Goal: Task Accomplishment & Management: Use online tool/utility

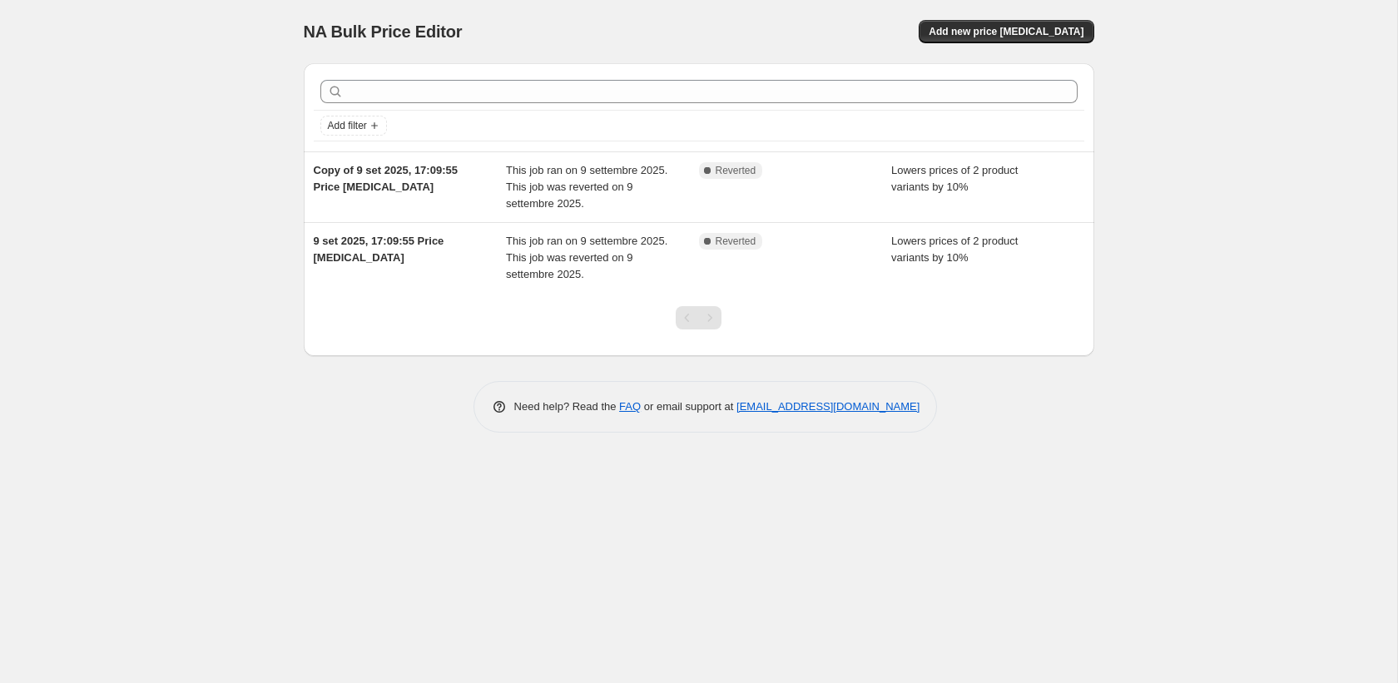
click at [236, 207] on div "NA Bulk Price Editor. This page is ready NA Bulk Price Editor Add new price [ME…" at bounding box center [698, 341] width 1397 height 683
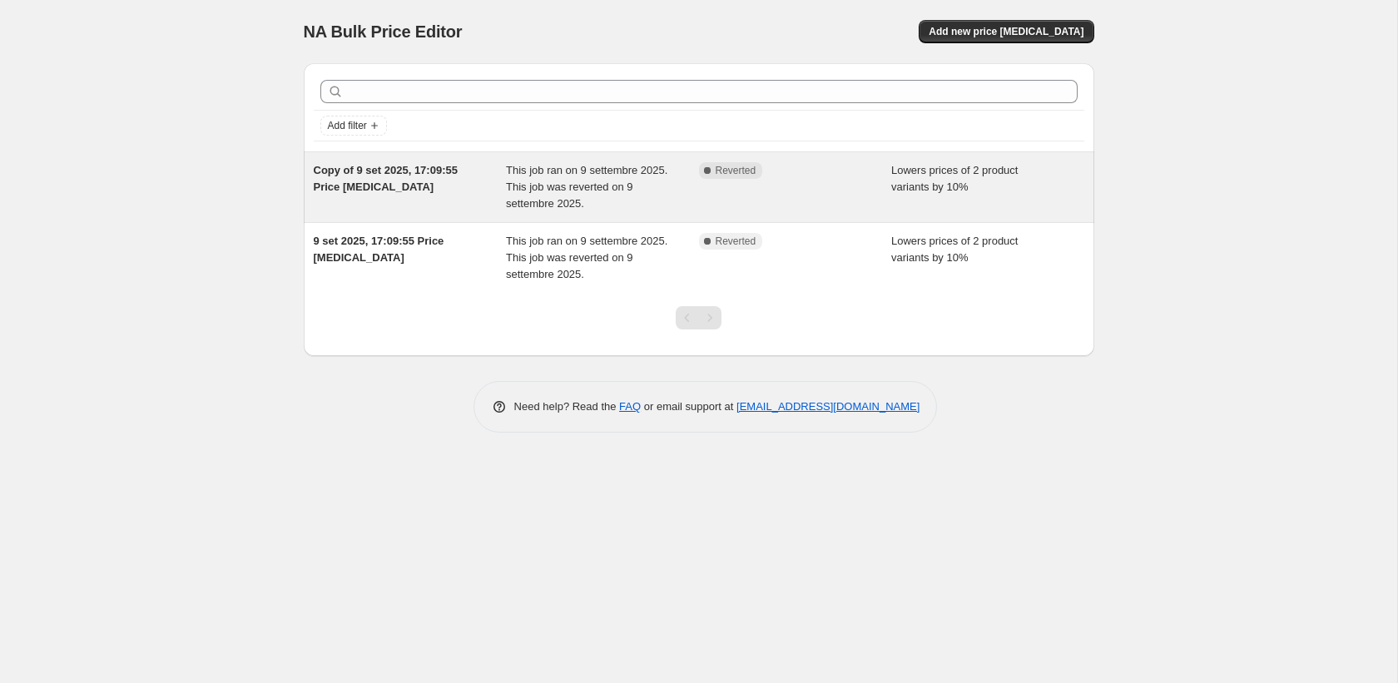
click at [419, 179] on div "Copy of 9 set 2025, 17:09:55 Price [MEDICAL_DATA]" at bounding box center [410, 187] width 193 height 50
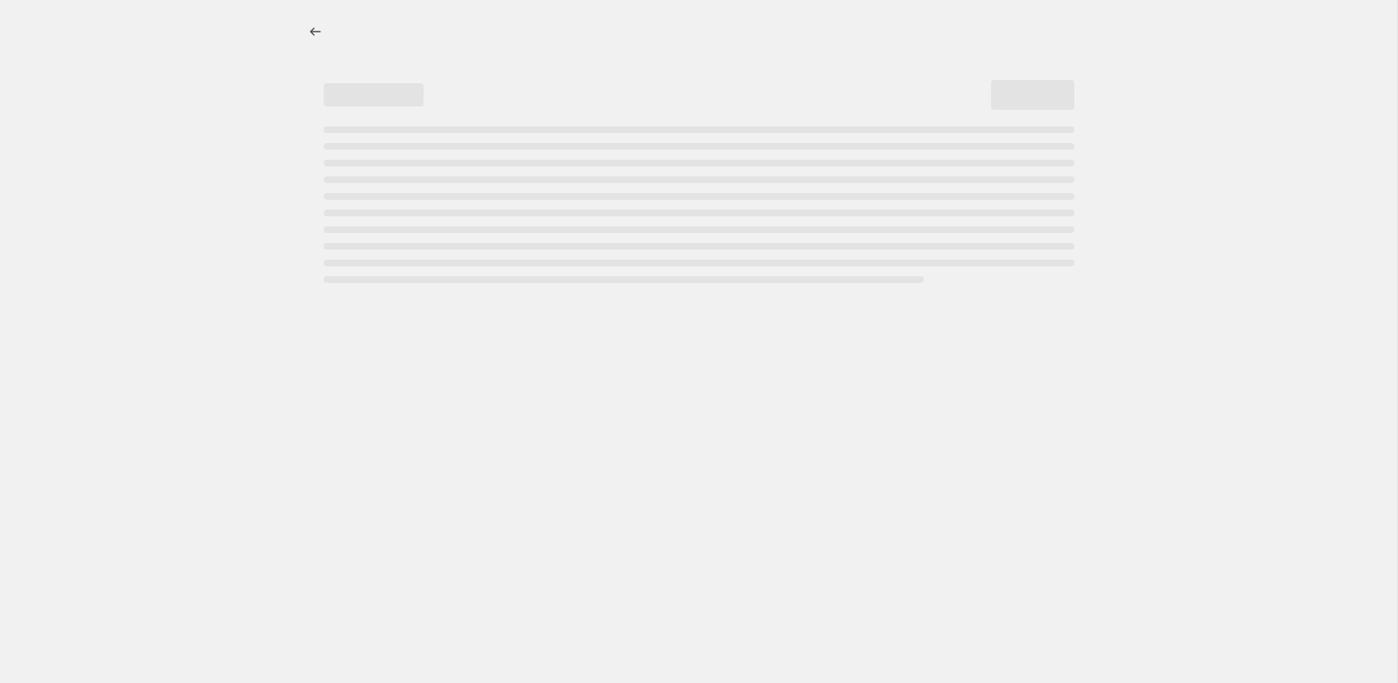
select select "percentage"
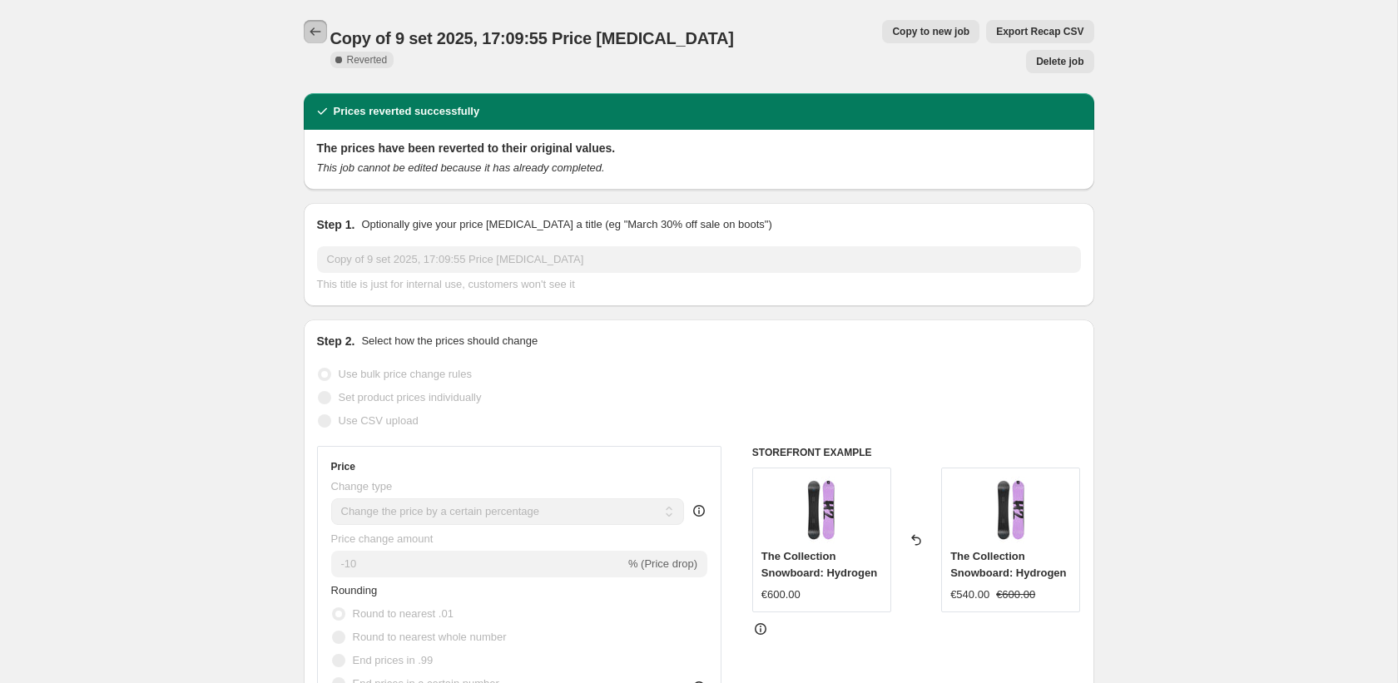
click at [319, 34] on icon "Price change jobs" at bounding box center [315, 31] width 17 height 17
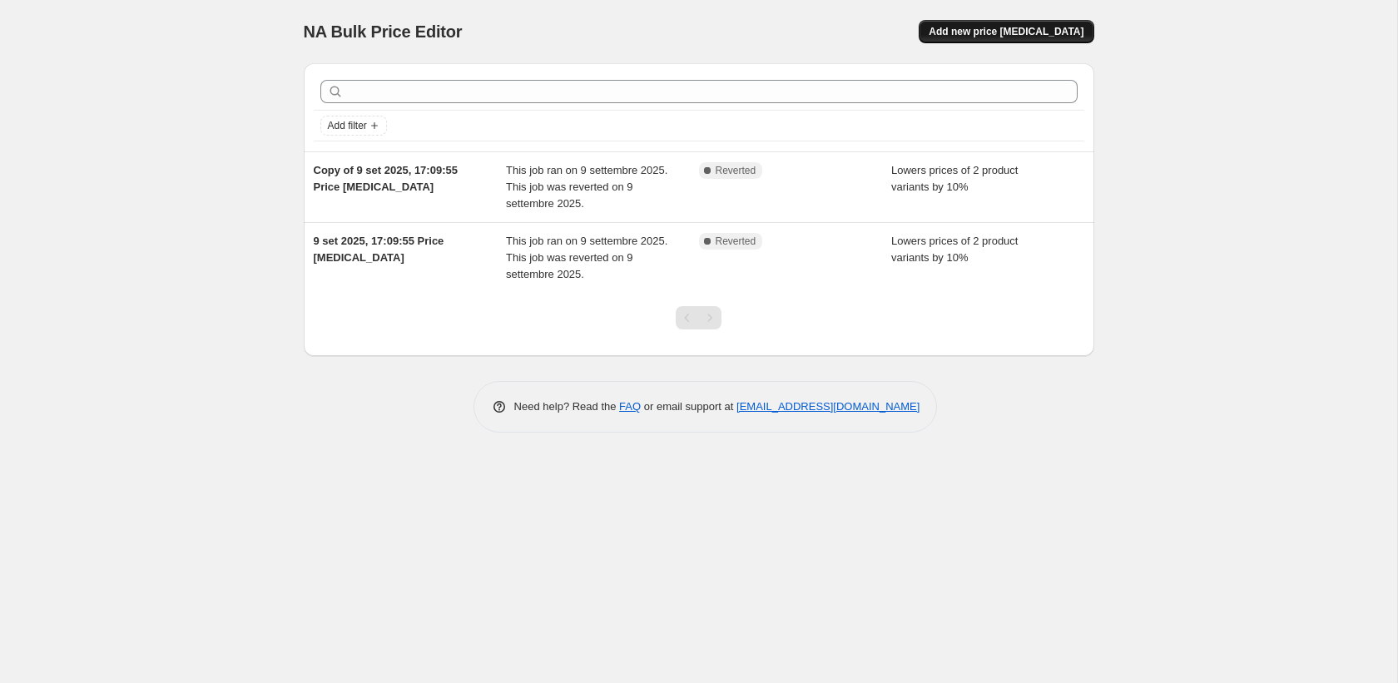
click at [990, 35] on span "Add new price [MEDICAL_DATA]" at bounding box center [1006, 31] width 155 height 13
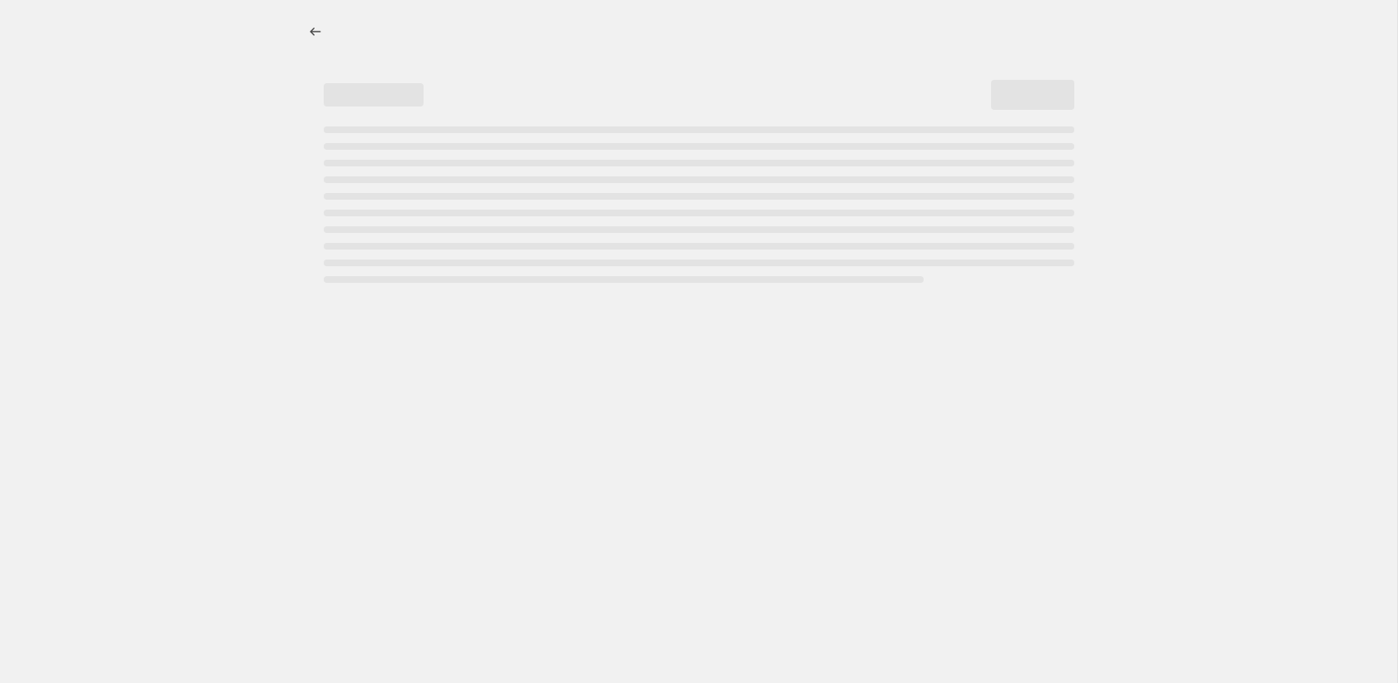
select select "percentage"
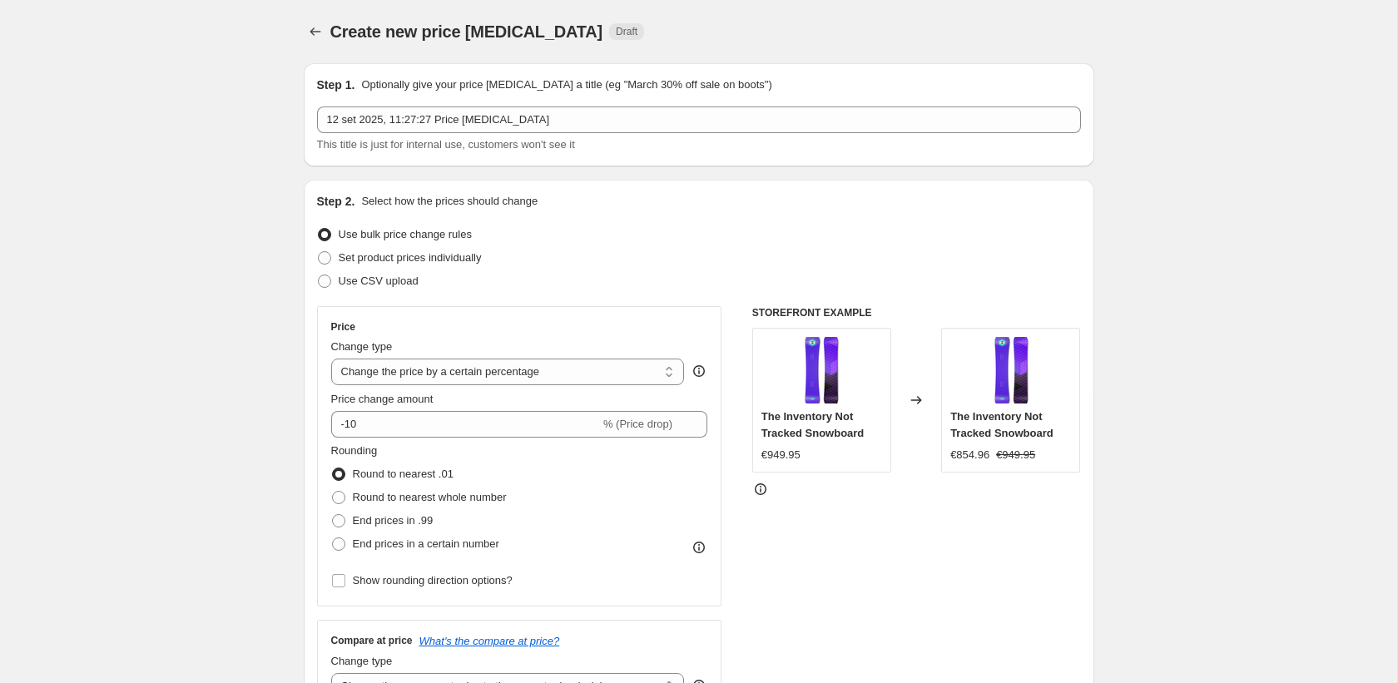
scroll to position [141, 0]
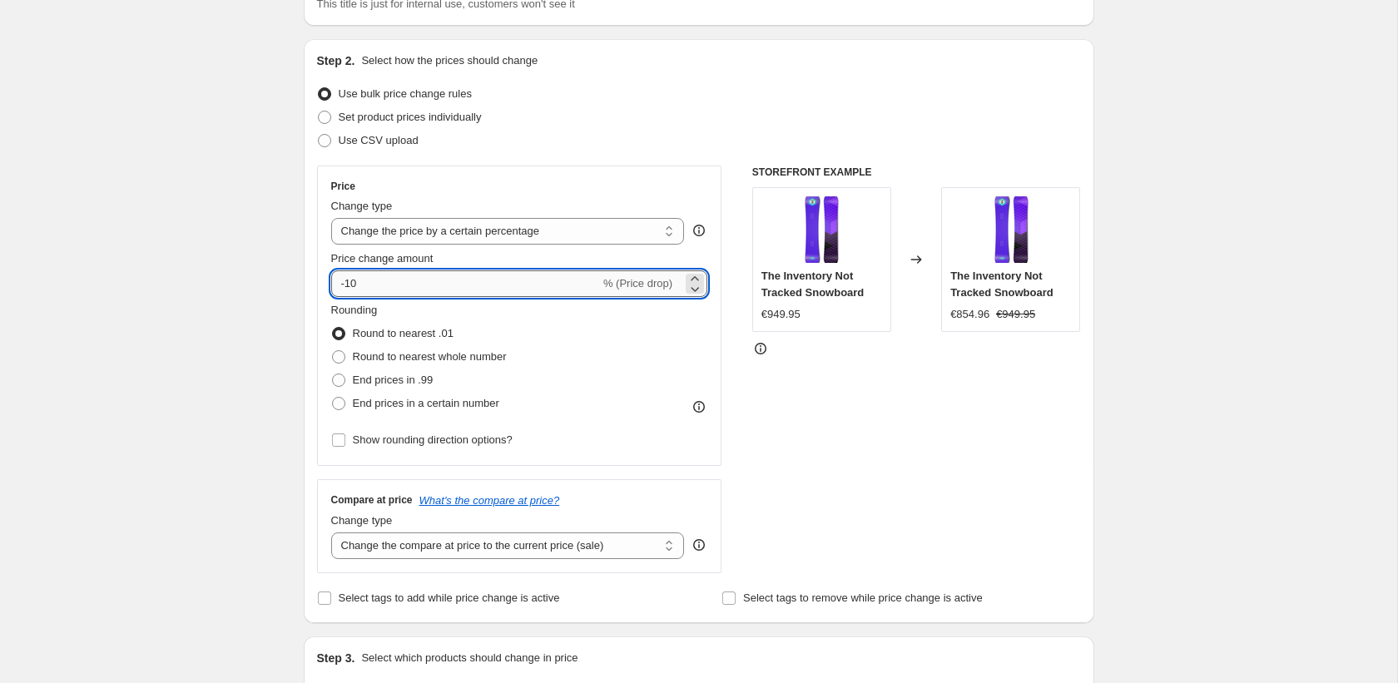
drag, startPoint x: 399, startPoint y: 282, endPoint x: 335, endPoint y: 282, distance: 63.2
click at [335, 282] on input "-10" at bounding box center [465, 283] width 269 height 27
click at [177, 277] on div "Create new price change job. This page is ready Create new price change job Dra…" at bounding box center [698, 691] width 1397 height 1664
click at [488, 279] on input "30" at bounding box center [456, 283] width 250 height 27
click at [335, 281] on input "30" at bounding box center [456, 283] width 250 height 27
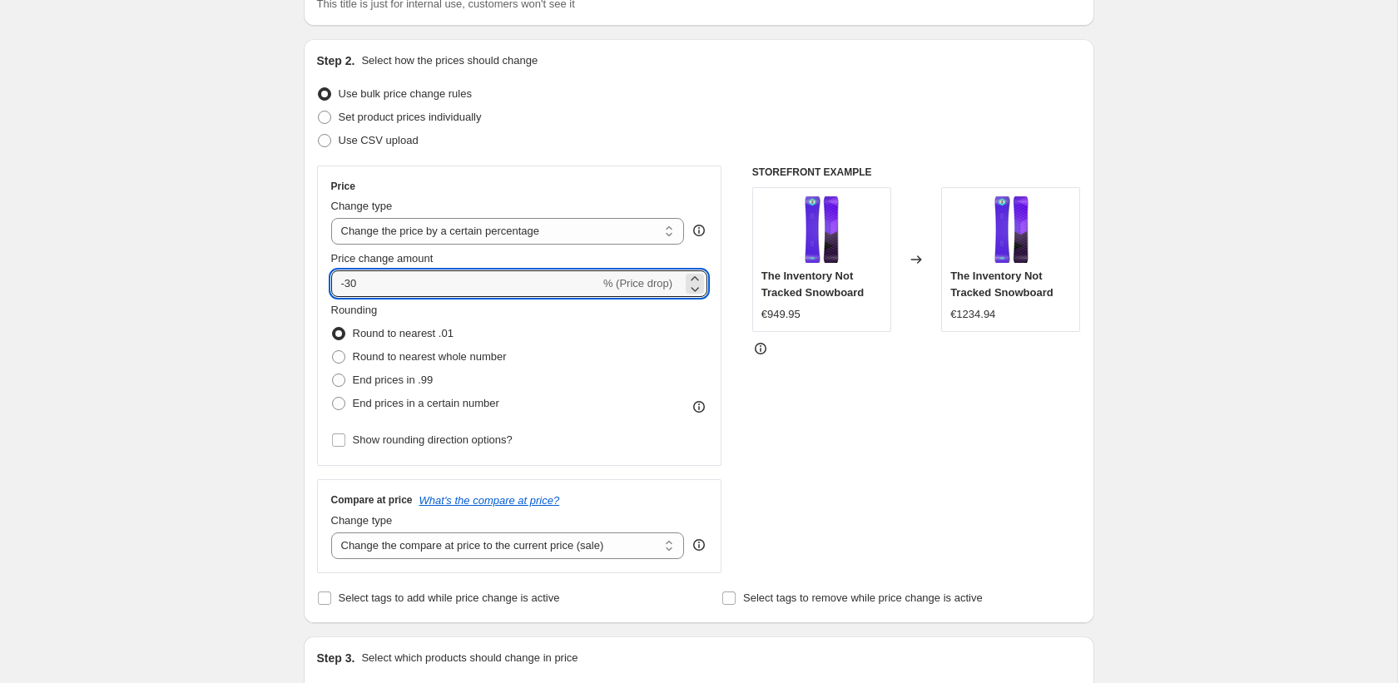
type input "-30"
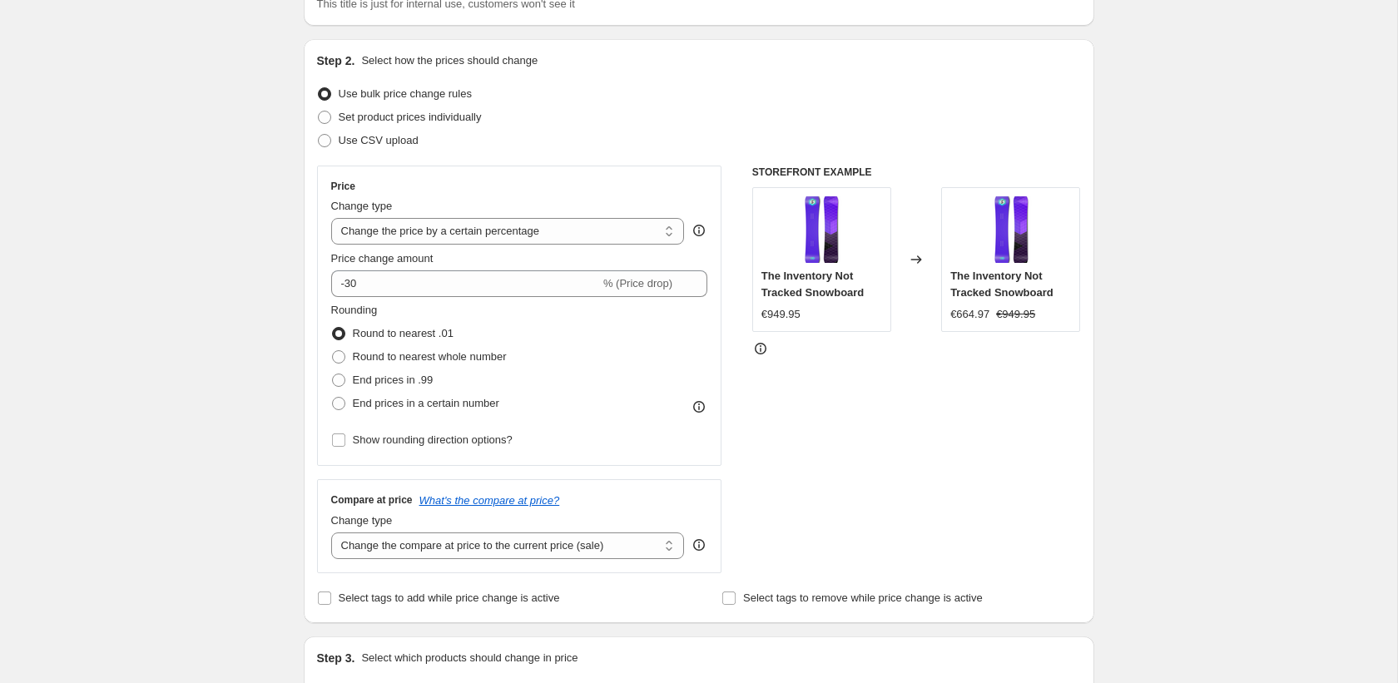
click at [263, 288] on div "Create new price change job. This page is ready Create new price change job Dra…" at bounding box center [698, 691] width 1397 height 1664
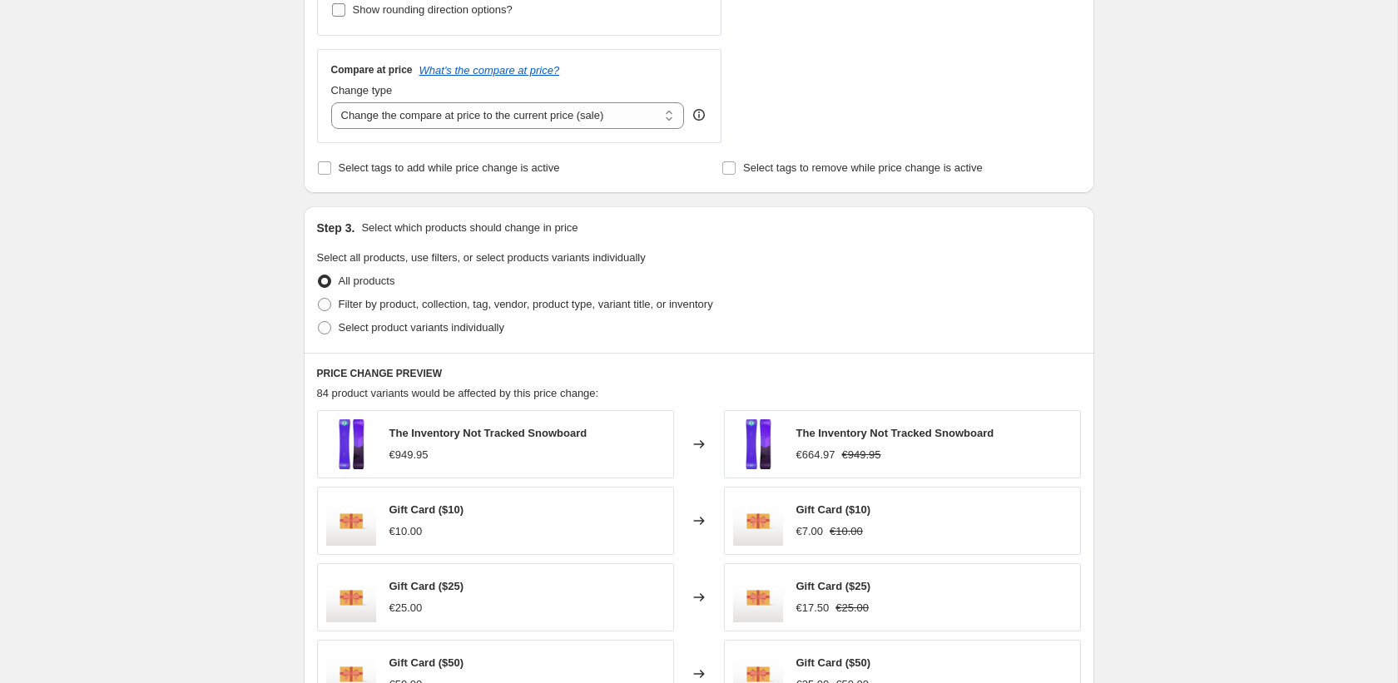
scroll to position [583, 0]
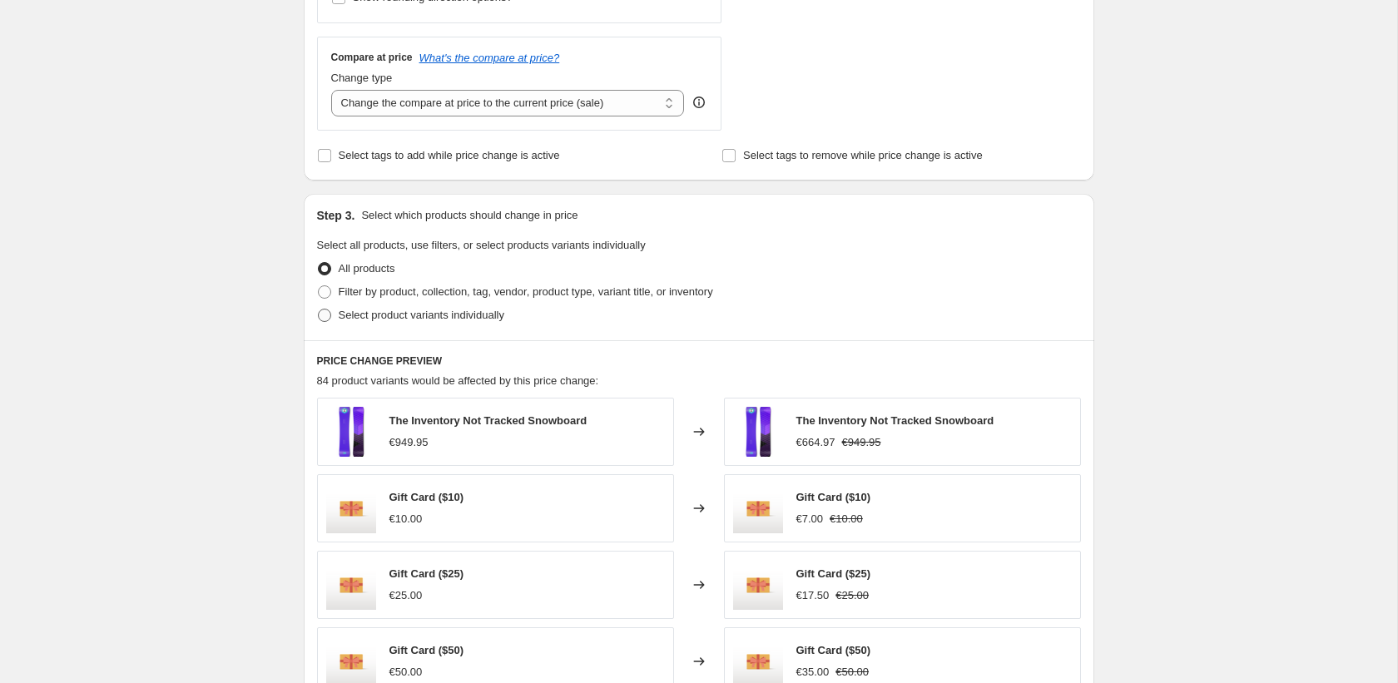
click at [376, 317] on span "Select product variants individually" at bounding box center [422, 315] width 166 height 12
click at [319, 310] on input "Select product variants individually" at bounding box center [318, 309] width 1 height 1
radio input "true"
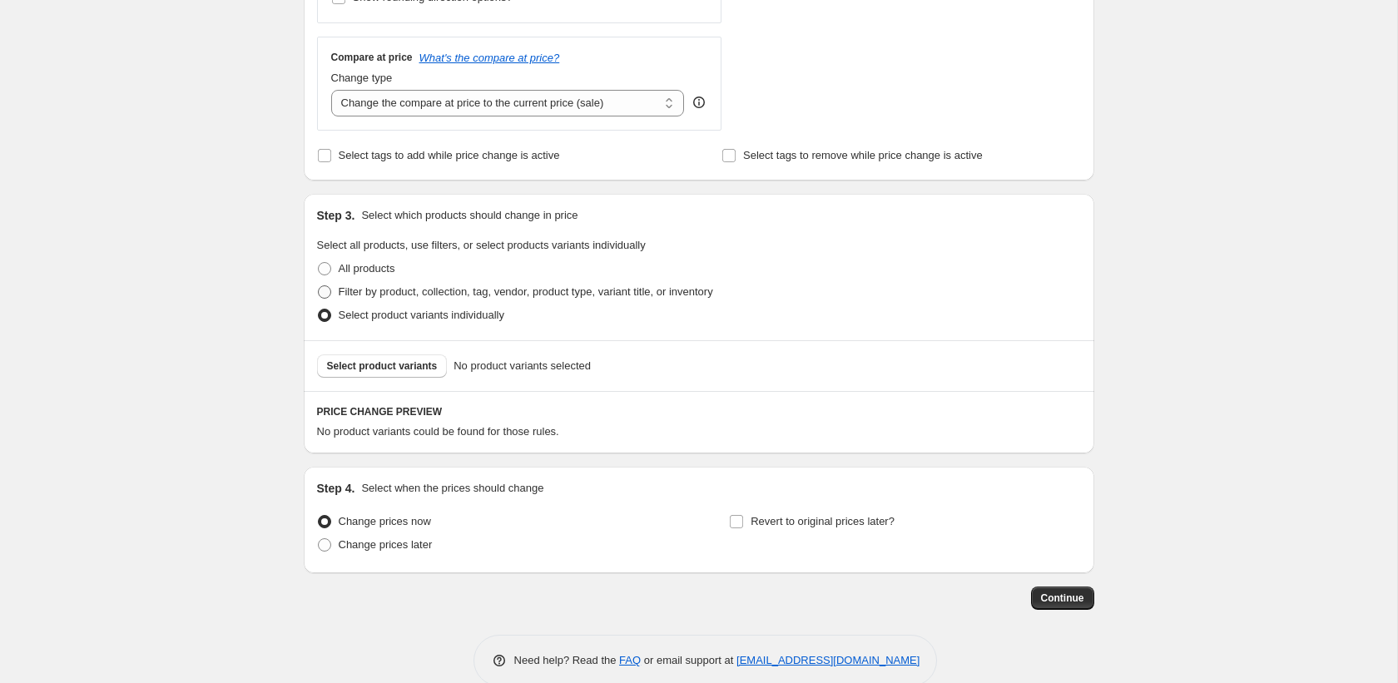
click at [351, 295] on span "Filter by product, collection, tag, vendor, product type, variant title, or inv…" at bounding box center [526, 291] width 374 height 12
click at [319, 286] on input "Filter by product, collection, tag, vendor, product type, variant title, or inv…" at bounding box center [318, 285] width 1 height 1
radio input "true"
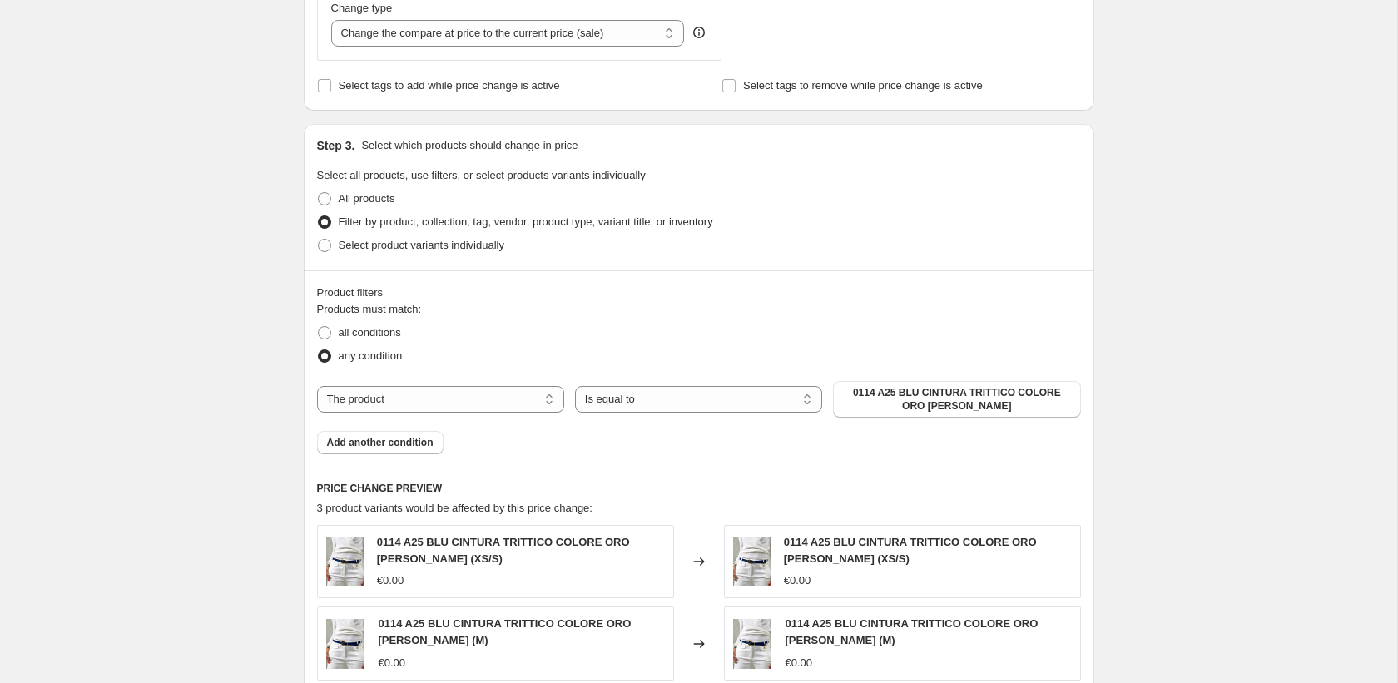
scroll to position [692, 0]
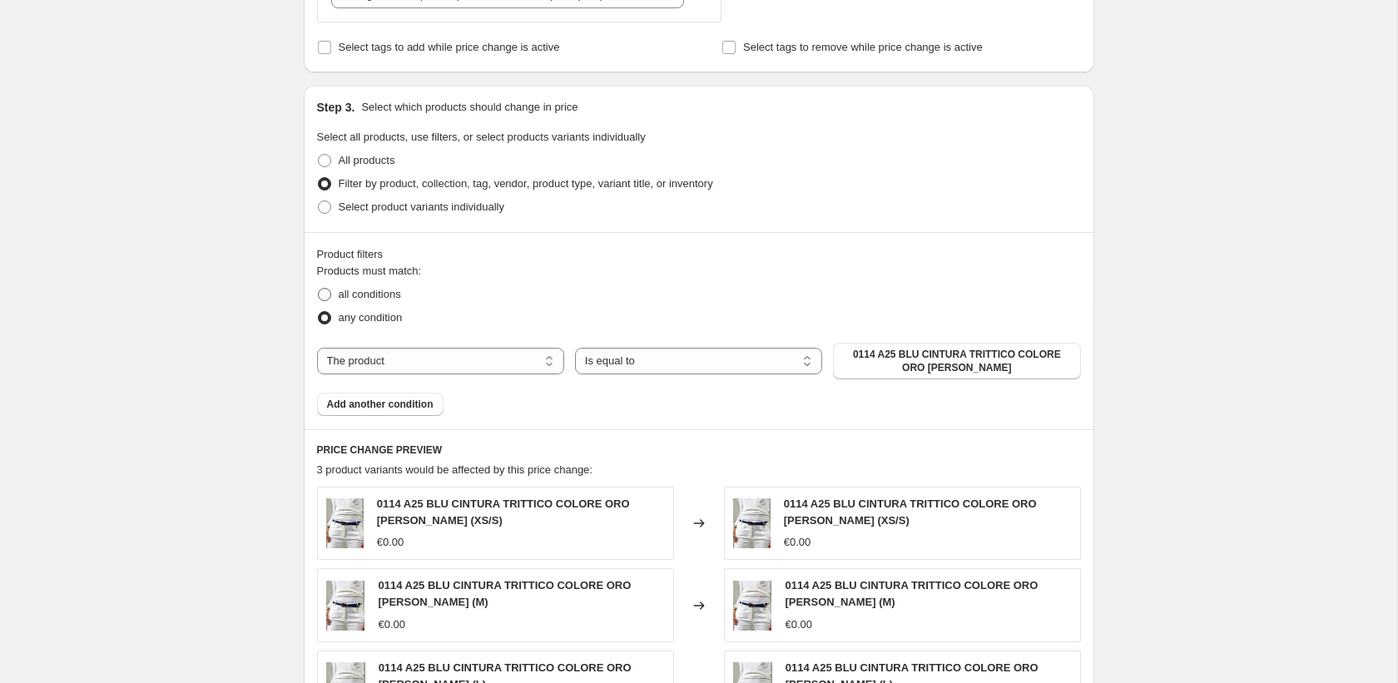
click at [359, 296] on span "all conditions" at bounding box center [370, 294] width 62 height 12
click at [319, 289] on input "all conditions" at bounding box center [318, 288] width 1 height 1
radio input "true"
click at [894, 363] on span "0114 A25 BLU CINTURA TRITTICO COLORE ORO VERA PELLE" at bounding box center [956, 361] width 227 height 27
click at [456, 356] on select "The product The product's collection The product's tag The product's vendor The…" at bounding box center [440, 361] width 247 height 27
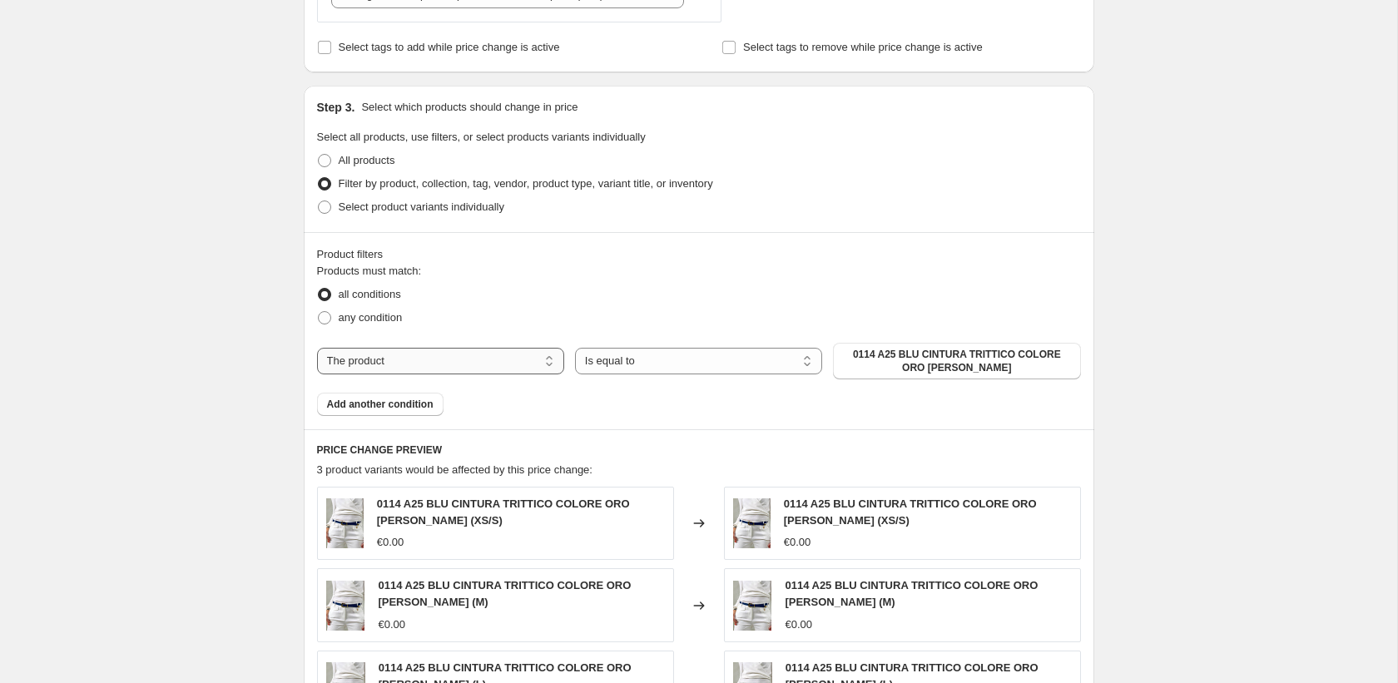
select select "collection"
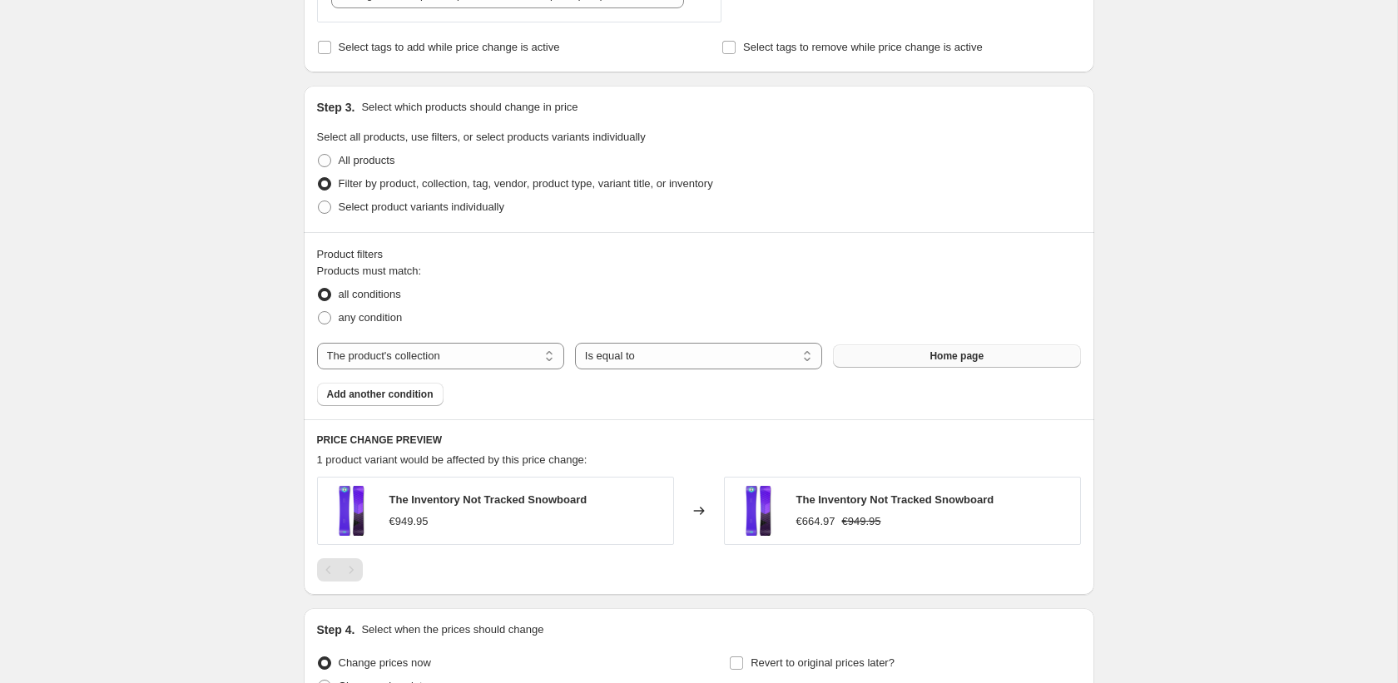
click at [895, 360] on button "Home page" at bounding box center [956, 356] width 247 height 23
click at [403, 390] on span "Add another condition" at bounding box center [380, 394] width 107 height 13
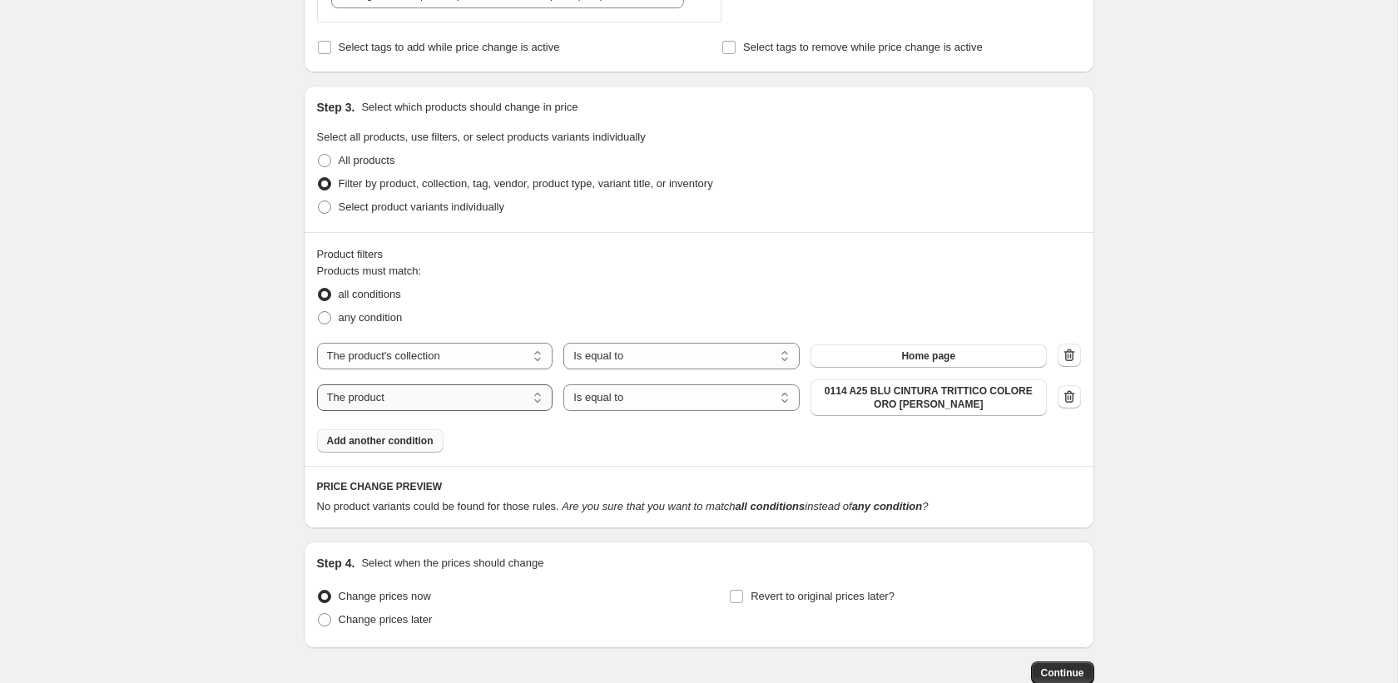
click at [434, 400] on select "The product The product's collection The product's tag The product's vendor The…" at bounding box center [435, 397] width 236 height 27
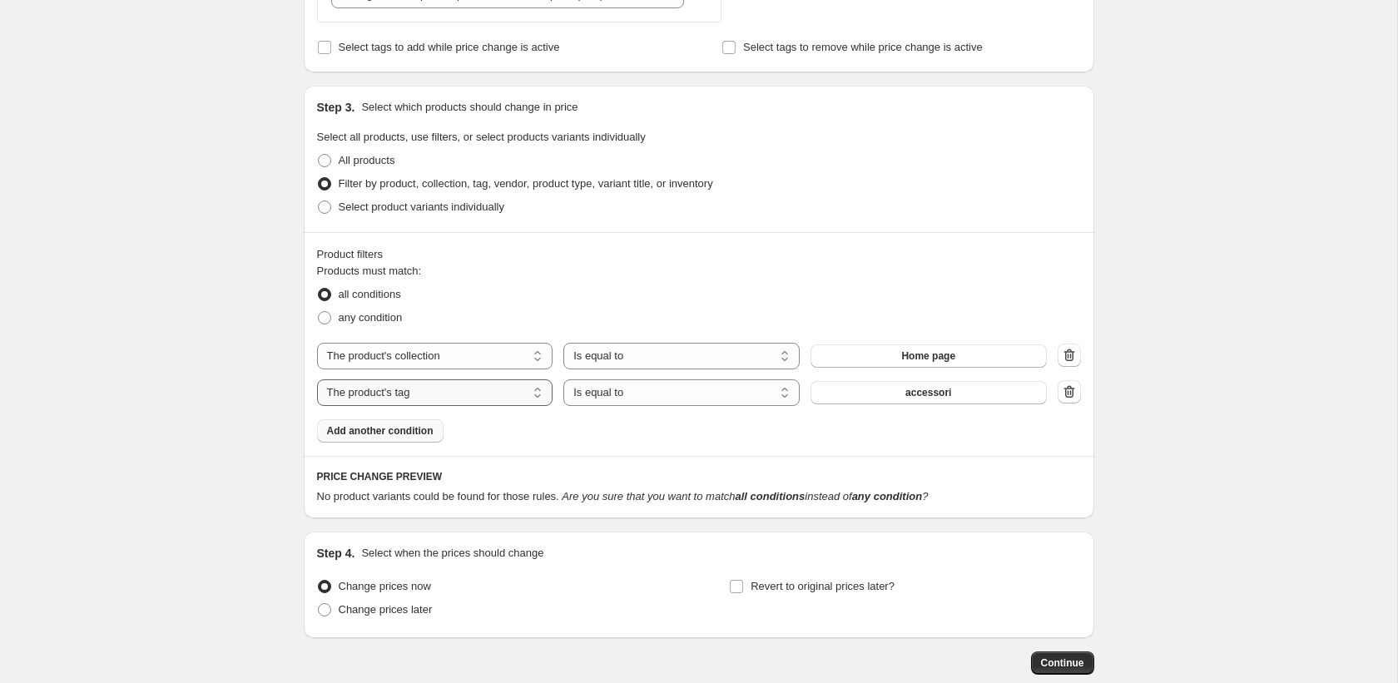
click at [513, 401] on select "The product The product's collection The product's tag The product's vendor The…" at bounding box center [435, 392] width 236 height 27
select select "vendor"
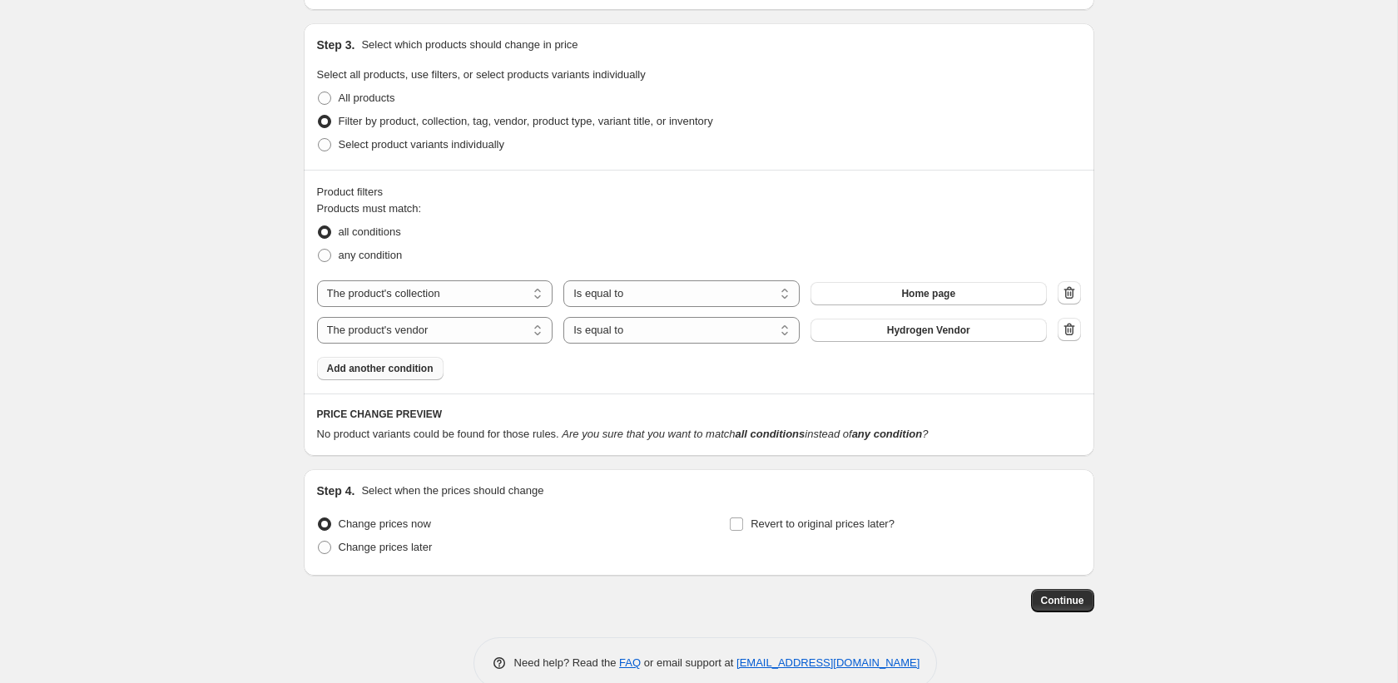
scroll to position [785, 0]
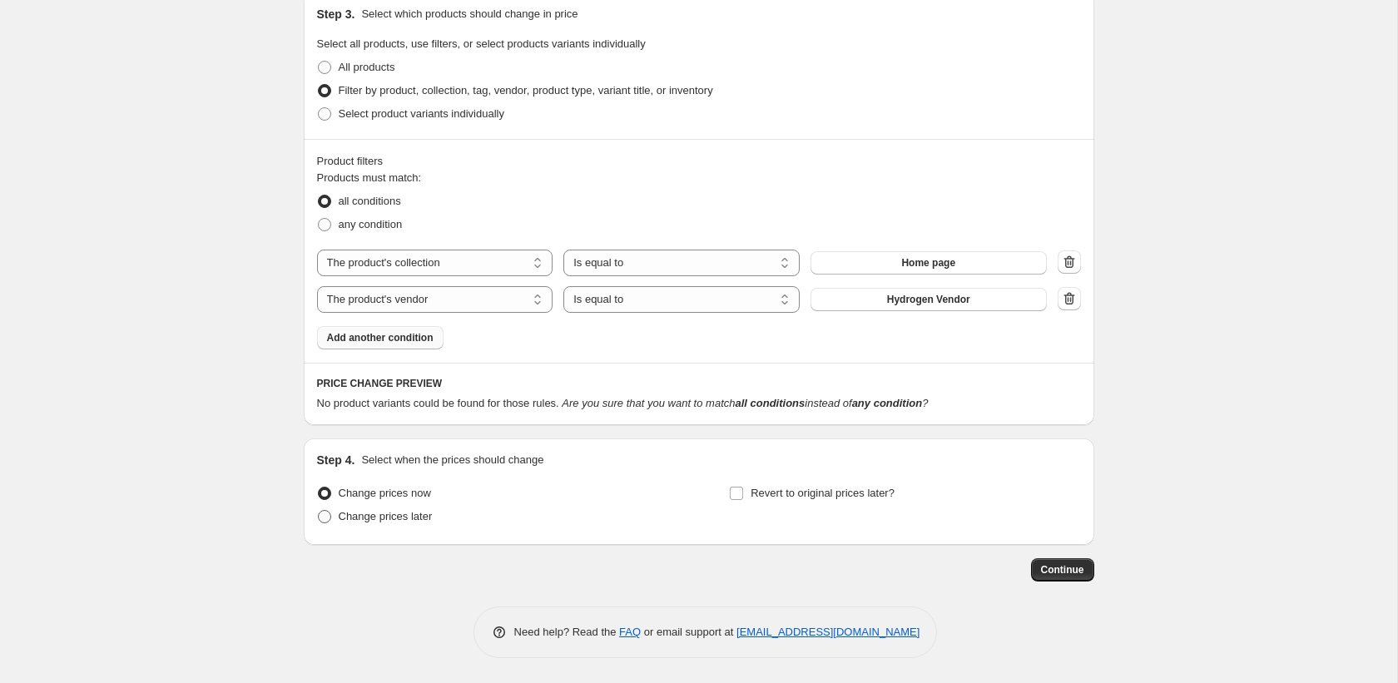
click at [324, 519] on span at bounding box center [324, 516] width 13 height 13
click at [319, 511] on input "Change prices later" at bounding box center [318, 510] width 1 height 1
radio input "true"
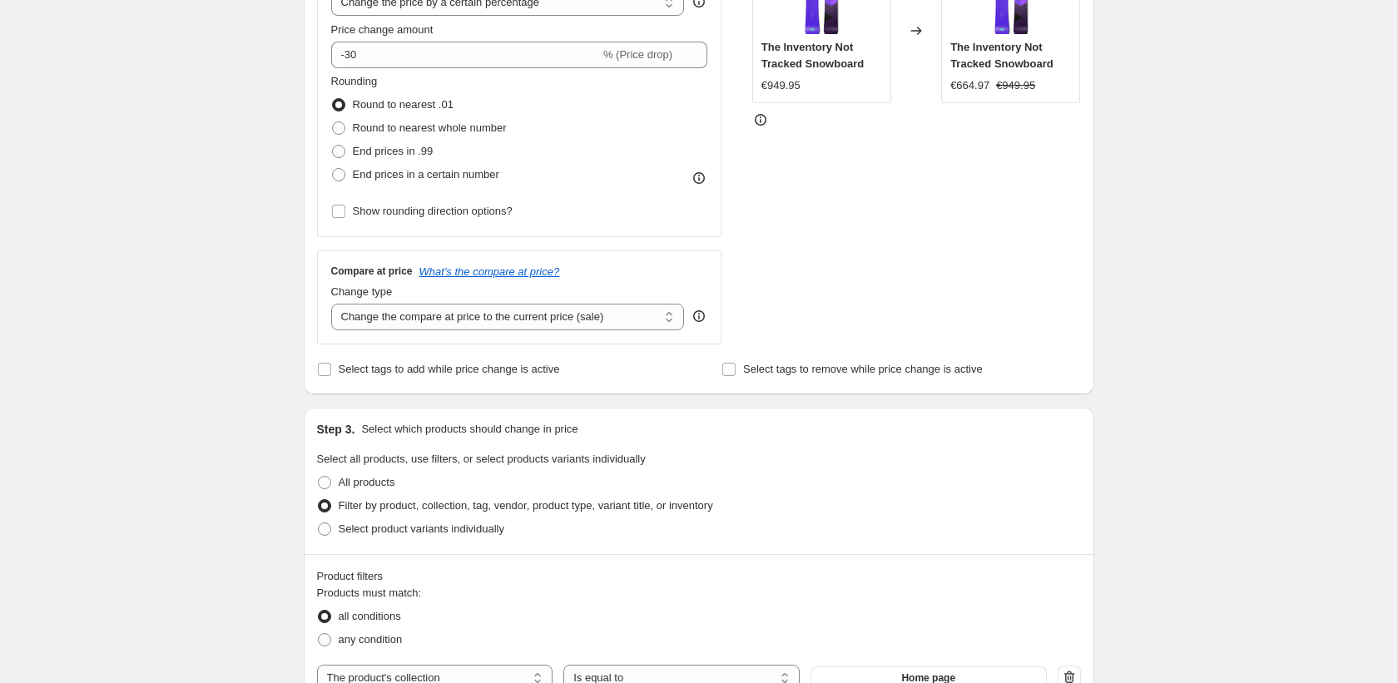
scroll to position [0, 0]
